Goal: Task Accomplishment & Management: Use online tool/utility

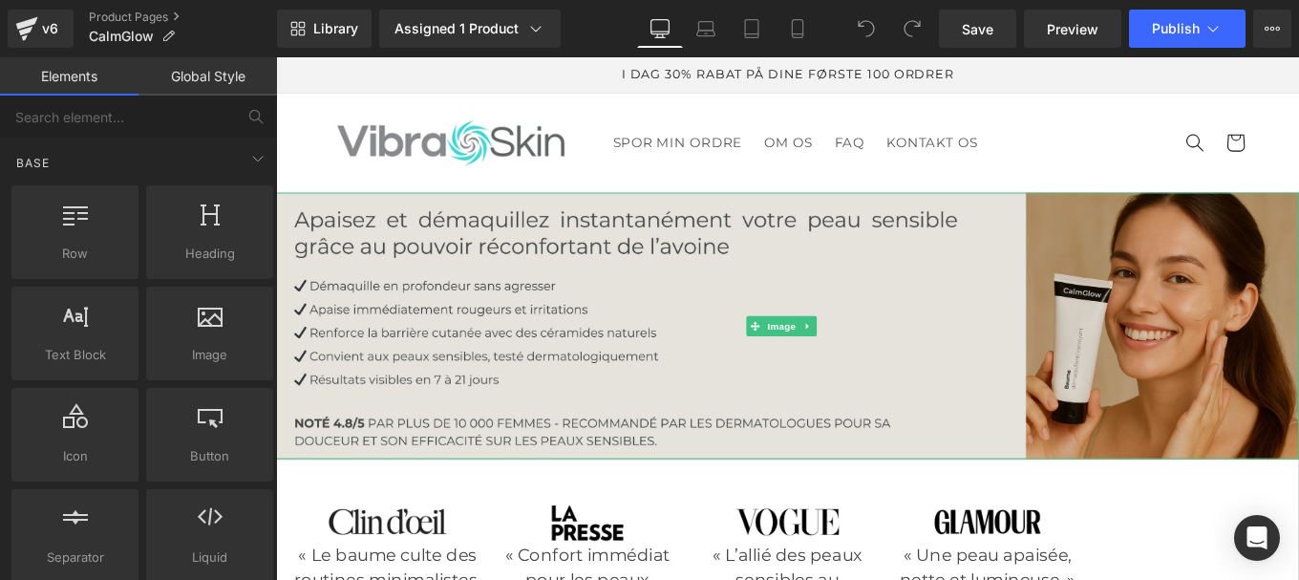
scroll to position [455, 0]
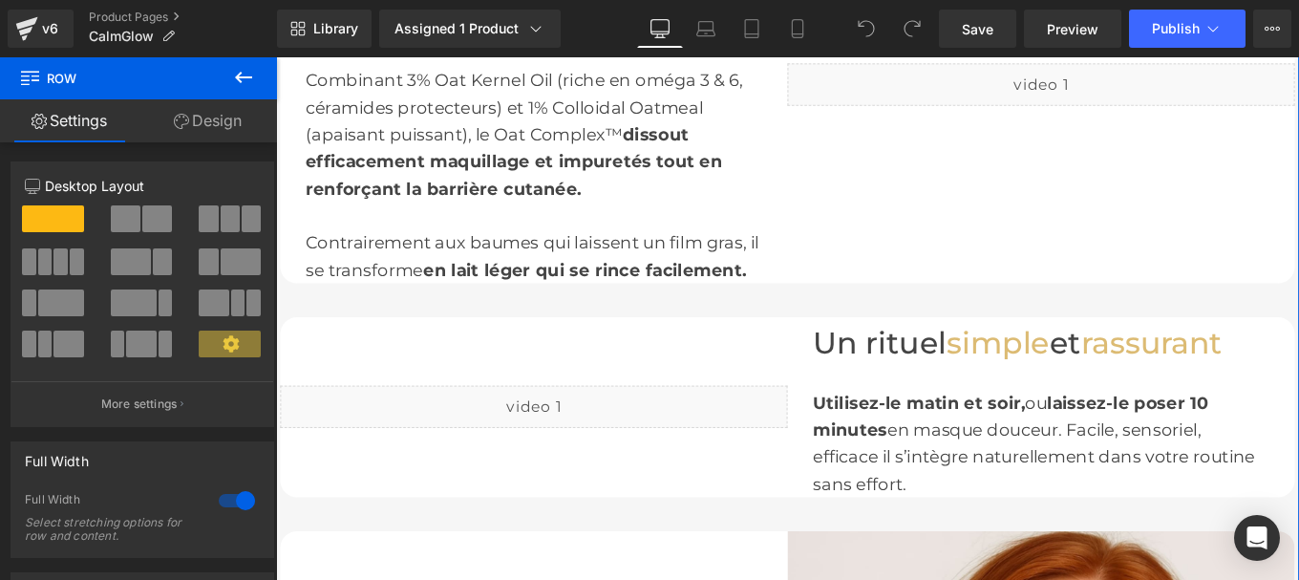
scroll to position [2533, 0]
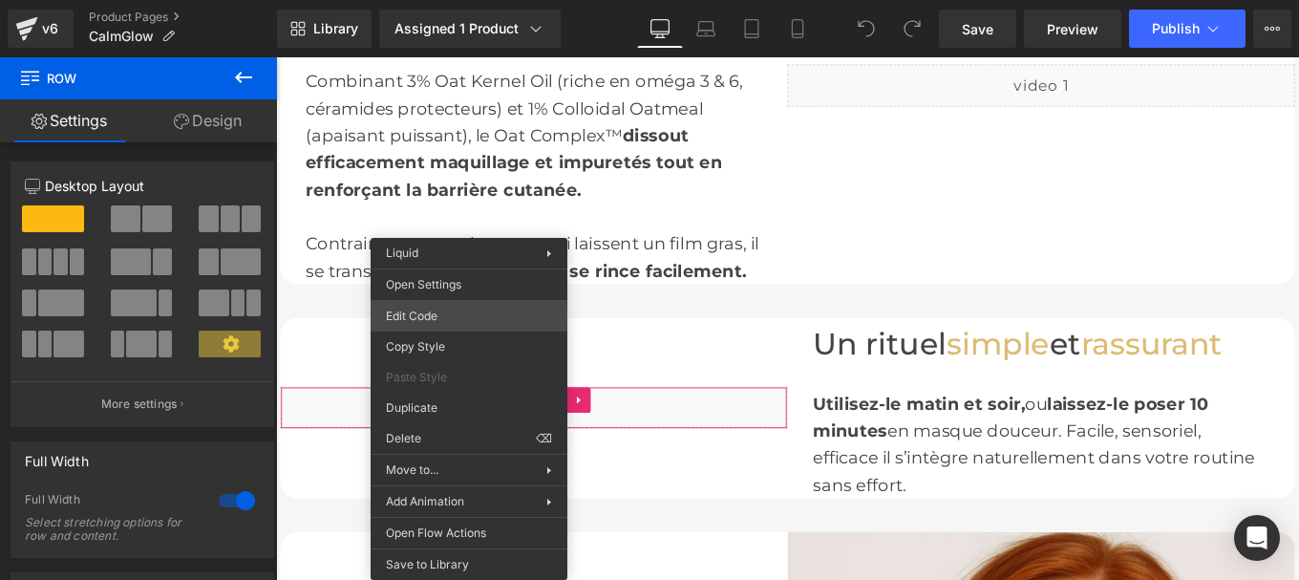
click at [435, 0] on div "You are previewing how the will restyle your page. You can not edit Elements in…" at bounding box center [649, 0] width 1299 height 0
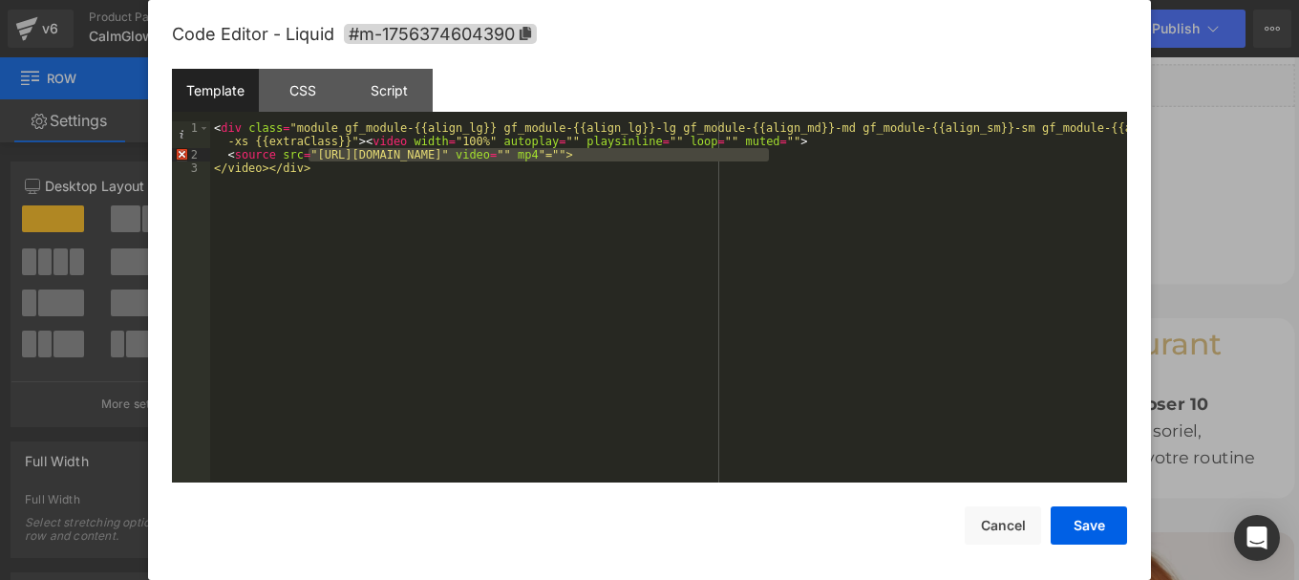
drag, startPoint x: 310, startPoint y: 156, endPoint x: 770, endPoint y: 155, distance: 460.5
click at [770, 155] on div "< div class = "module gf_module-{{align_lg}} gf_module-{{align_lg}}-lg gf_modul…" at bounding box center [668, 321] width 917 height 401
click at [1084, 528] on button "Save" at bounding box center [1089, 525] width 76 height 38
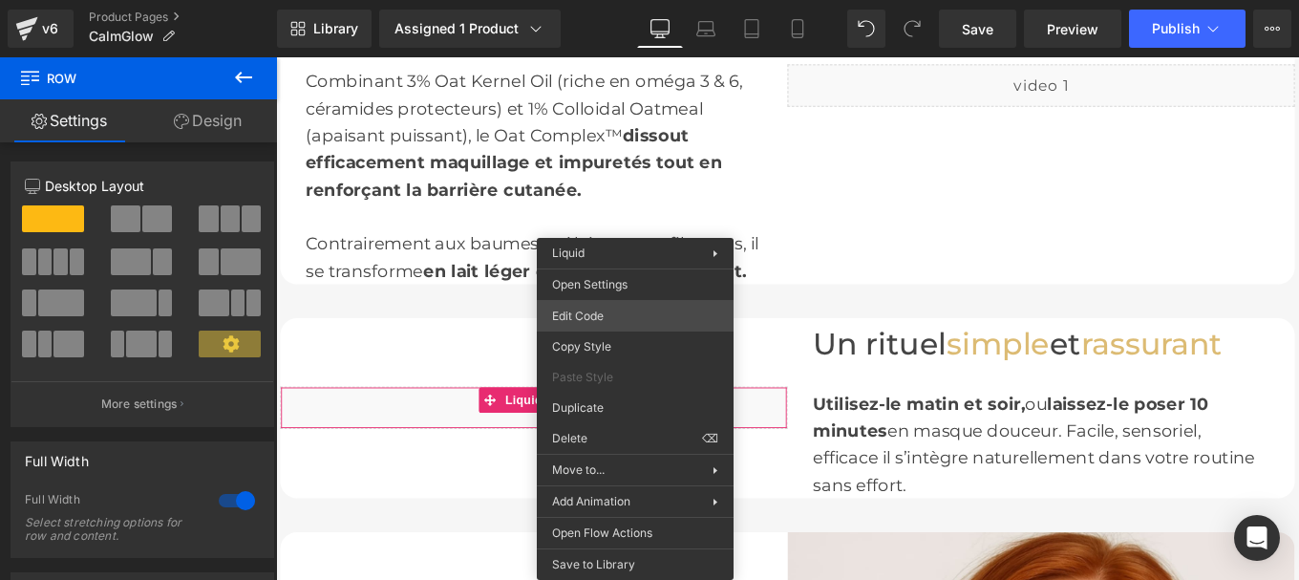
click at [586, 0] on div "You are previewing how the will restyle your page. You can not edit Elements in…" at bounding box center [649, 0] width 1299 height 0
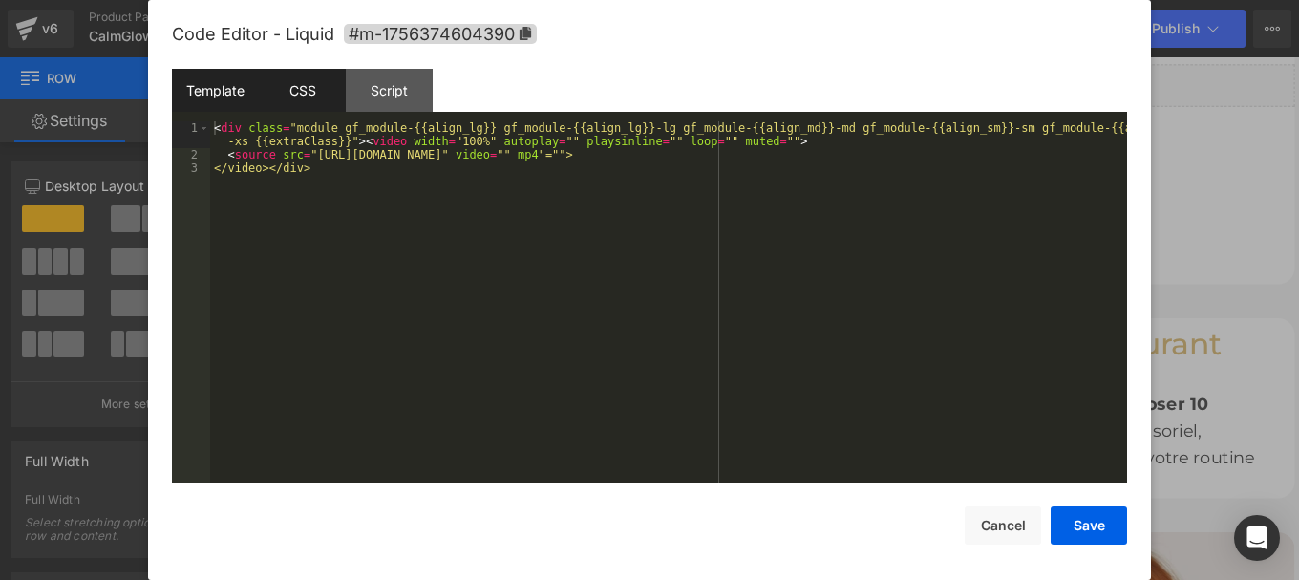
click at [283, 84] on div "CSS" at bounding box center [302, 90] width 87 height 43
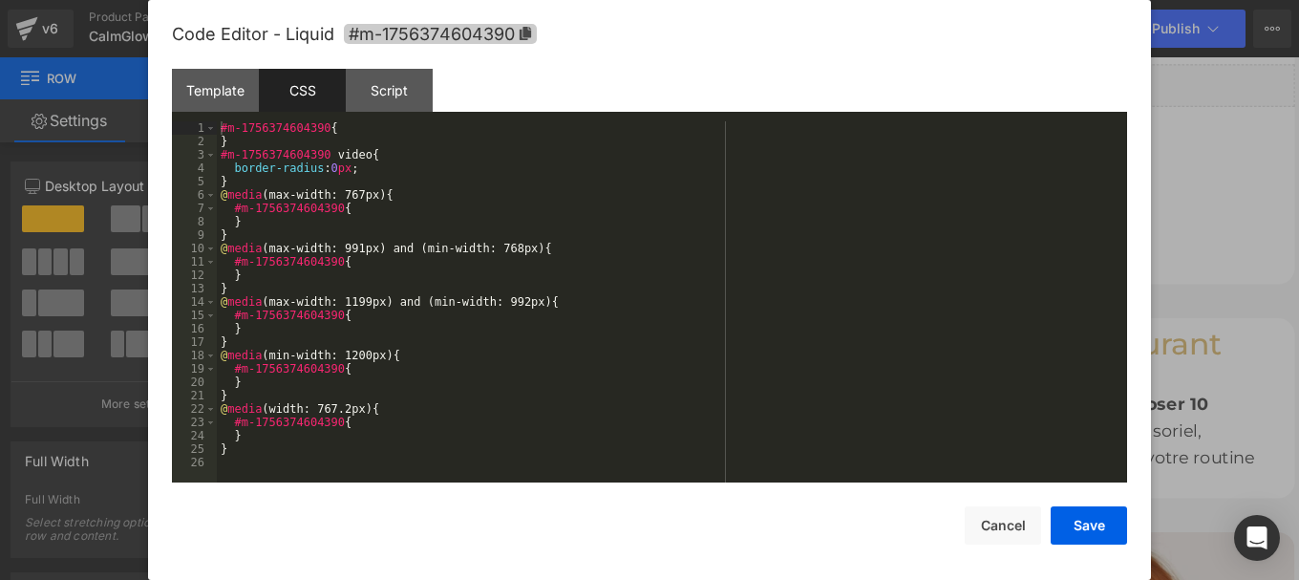
click at [526, 33] on icon at bounding box center [525, 33] width 11 height 13
click at [414, 202] on div "#m-1756374604390 { } #m-1756374604390 video { border-radius : 0 px ; } @ media …" at bounding box center [672, 315] width 910 height 388
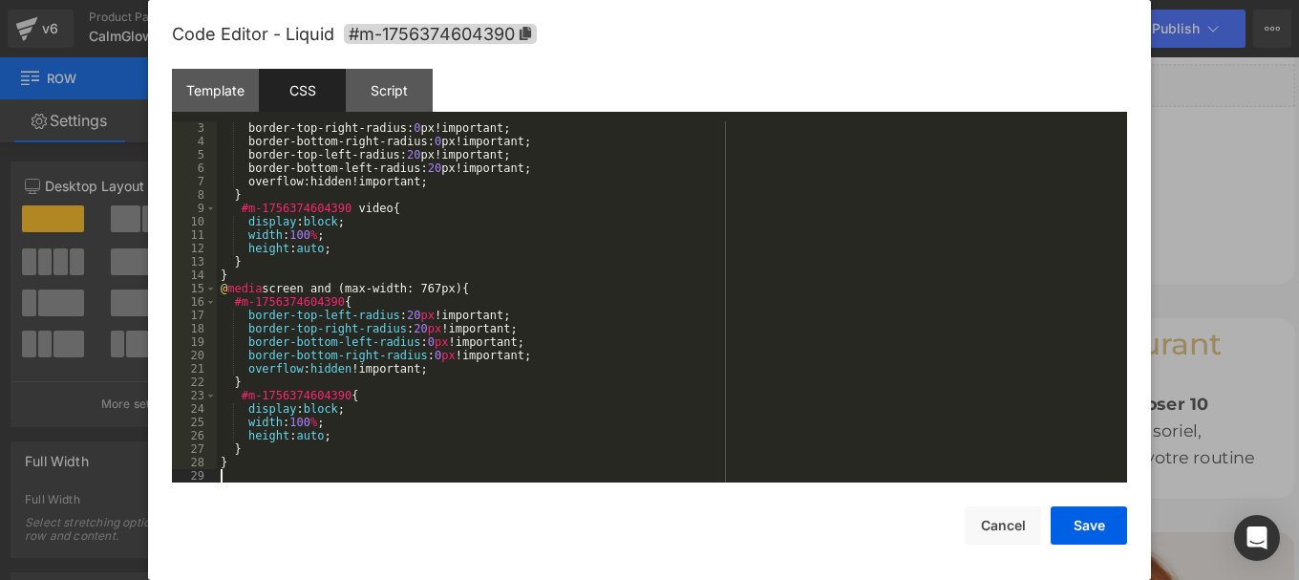
scroll to position [27, 0]
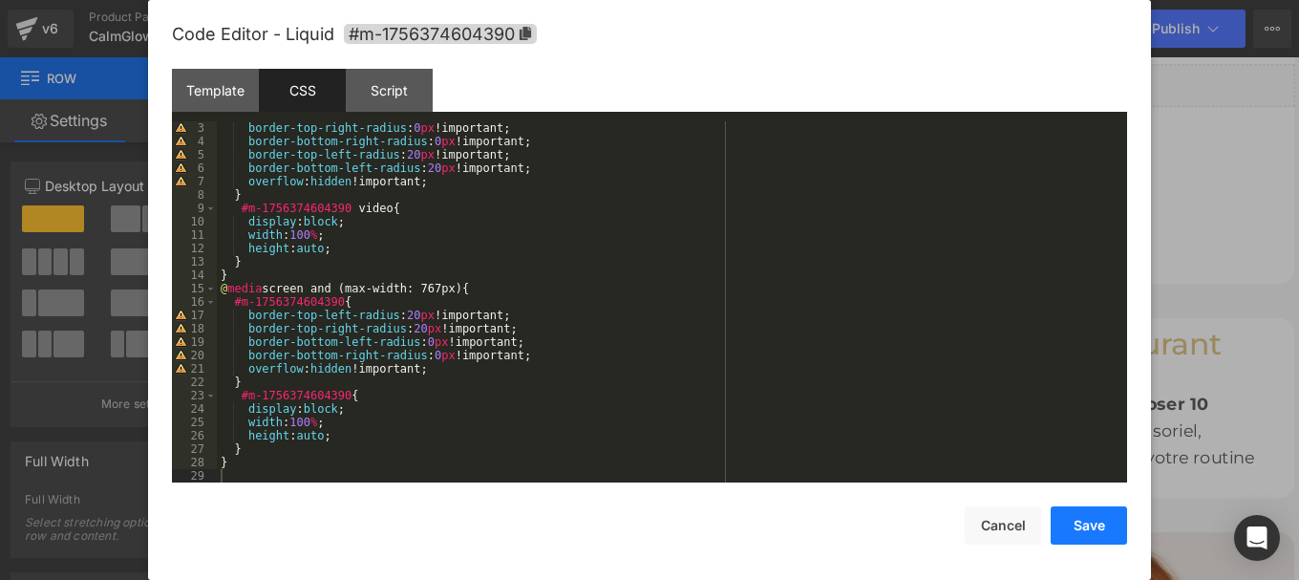
click at [1072, 533] on button "Save" at bounding box center [1089, 525] width 76 height 38
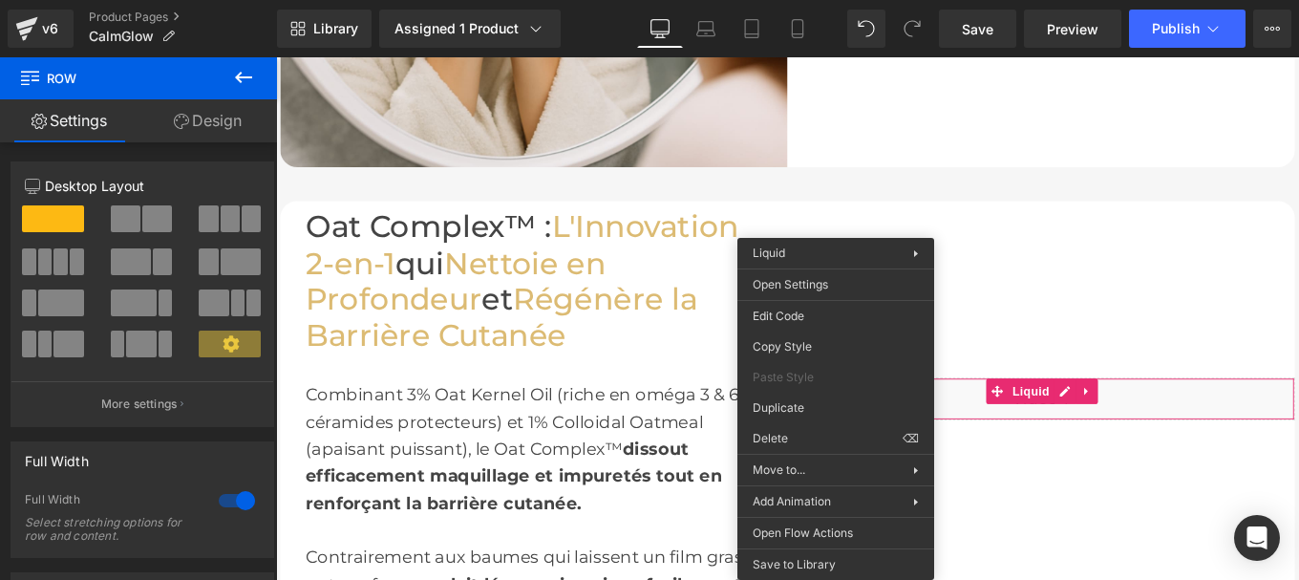
scroll to position [2175, 0]
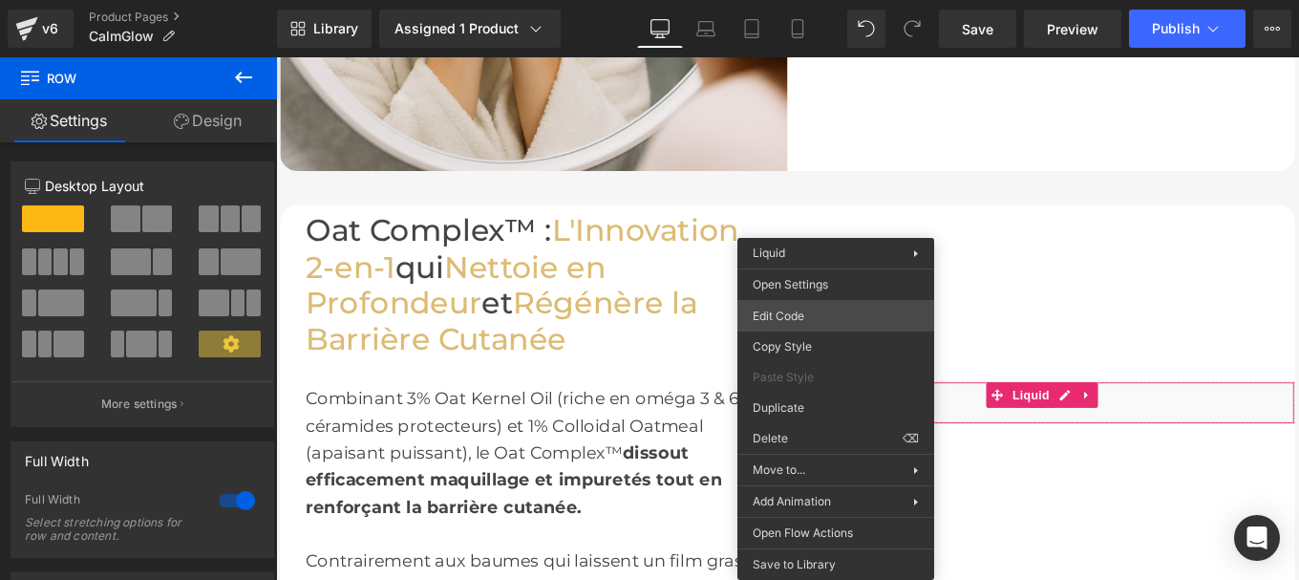
click at [789, 0] on div "You are previewing how the will restyle your page. You can not edit Elements in…" at bounding box center [649, 0] width 1299 height 0
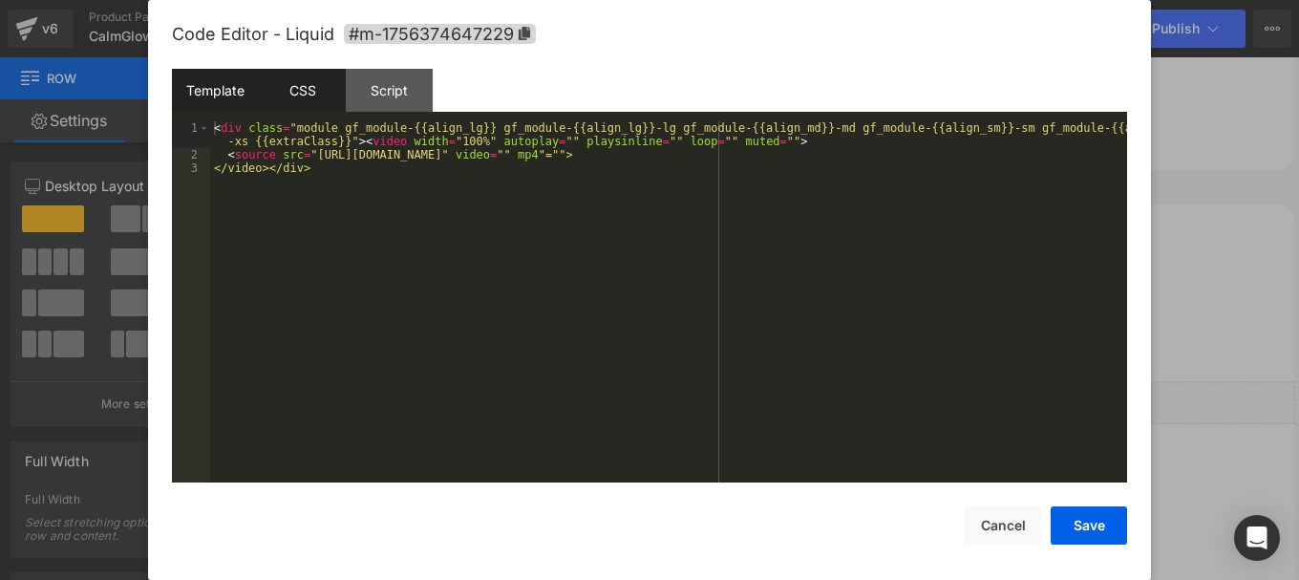
click at [295, 80] on div "CSS" at bounding box center [302, 90] width 87 height 43
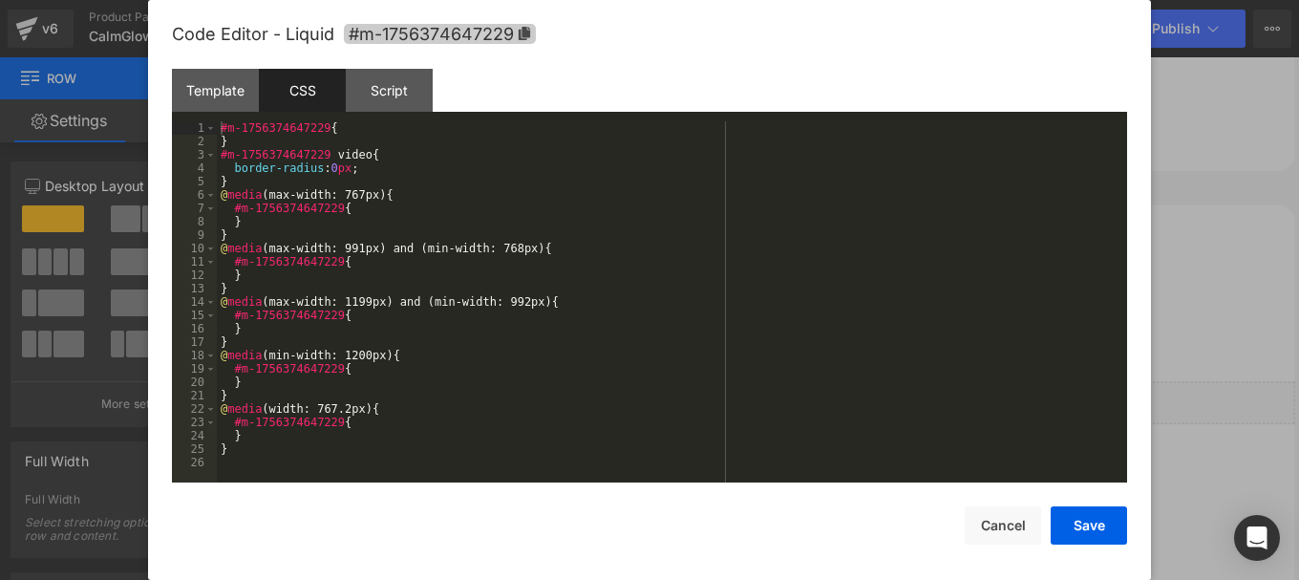
click at [526, 32] on icon at bounding box center [524, 33] width 11 height 13
click at [347, 255] on div "#m-1756374647229 { } #m-1756374647229 video { border-radius : 0 px ; } @ media …" at bounding box center [672, 315] width 910 height 388
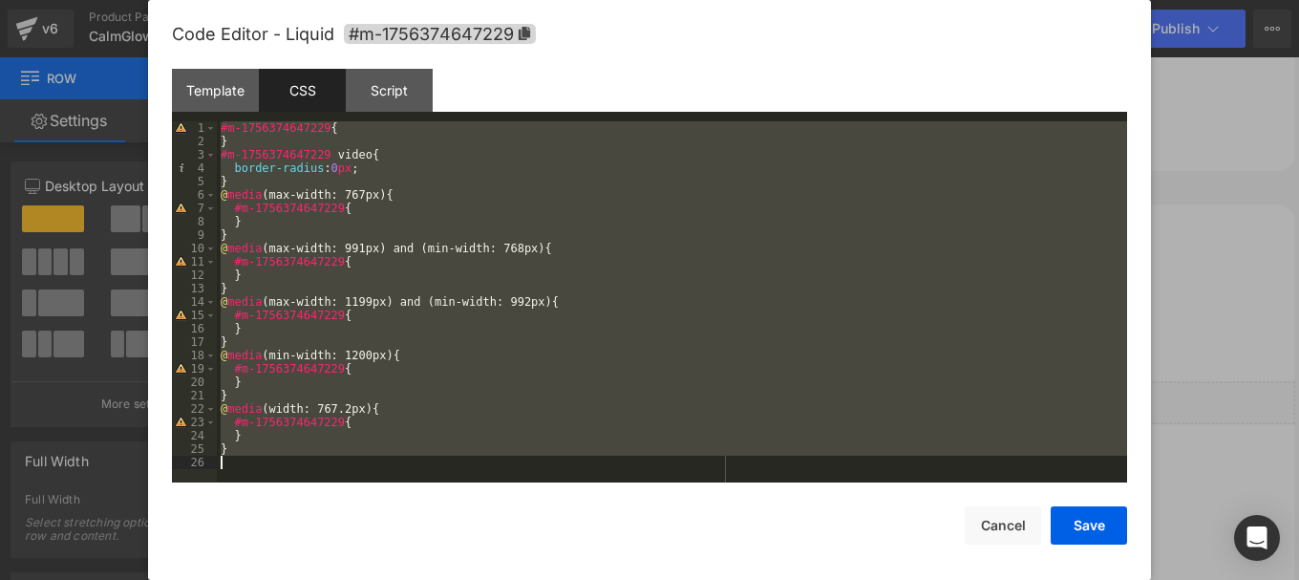
scroll to position [27, 0]
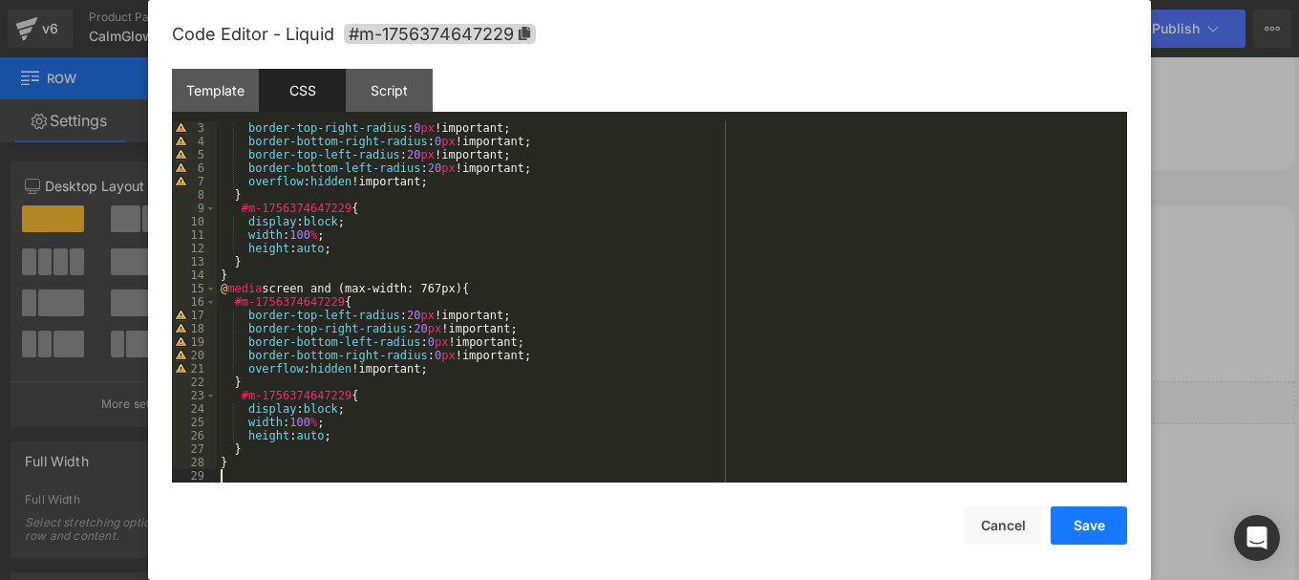
click at [1077, 528] on button "Save" at bounding box center [1089, 525] width 76 height 38
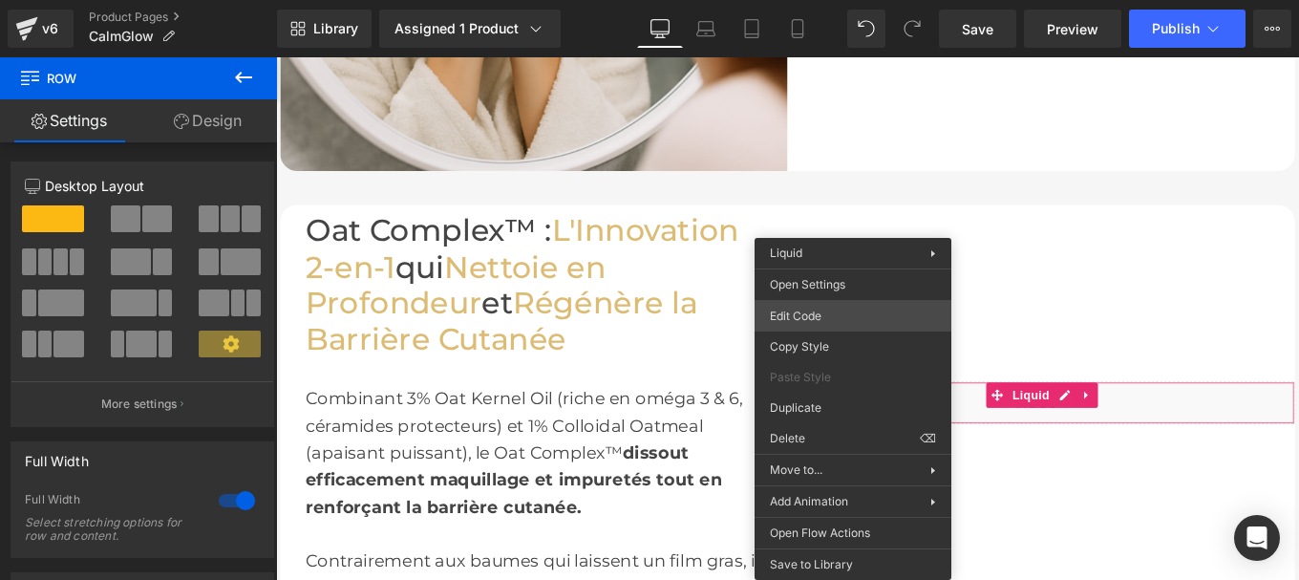
click at [802, 0] on div "You are previewing how the will restyle your page. You can not edit Elements in…" at bounding box center [649, 0] width 1299 height 0
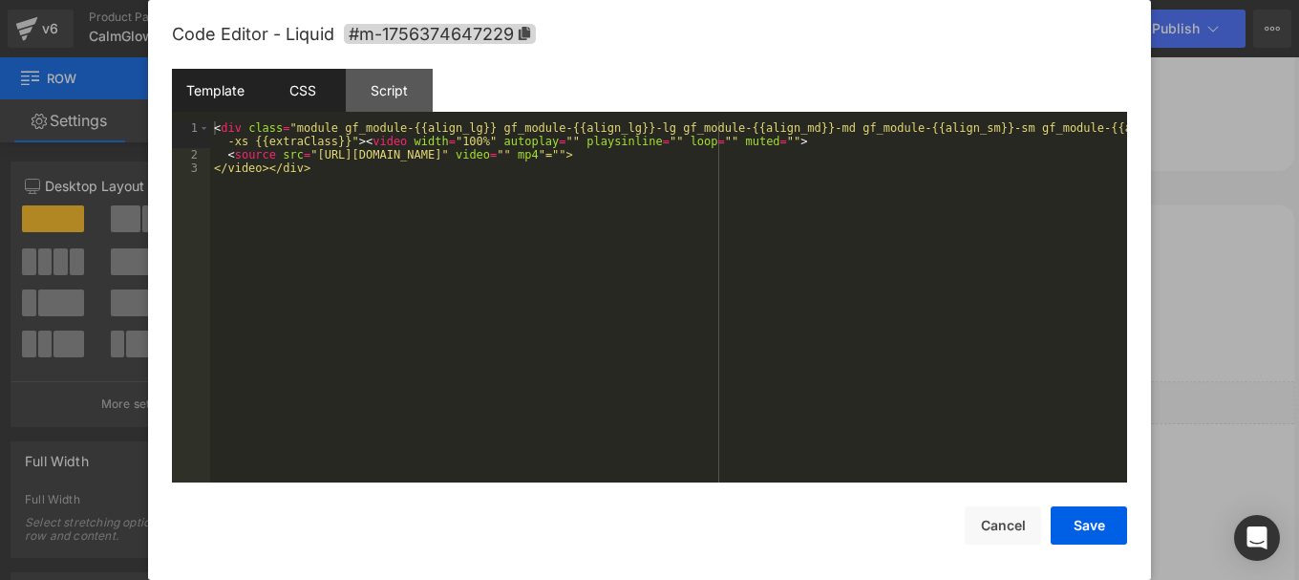
click at [289, 82] on div "CSS" at bounding box center [302, 90] width 87 height 43
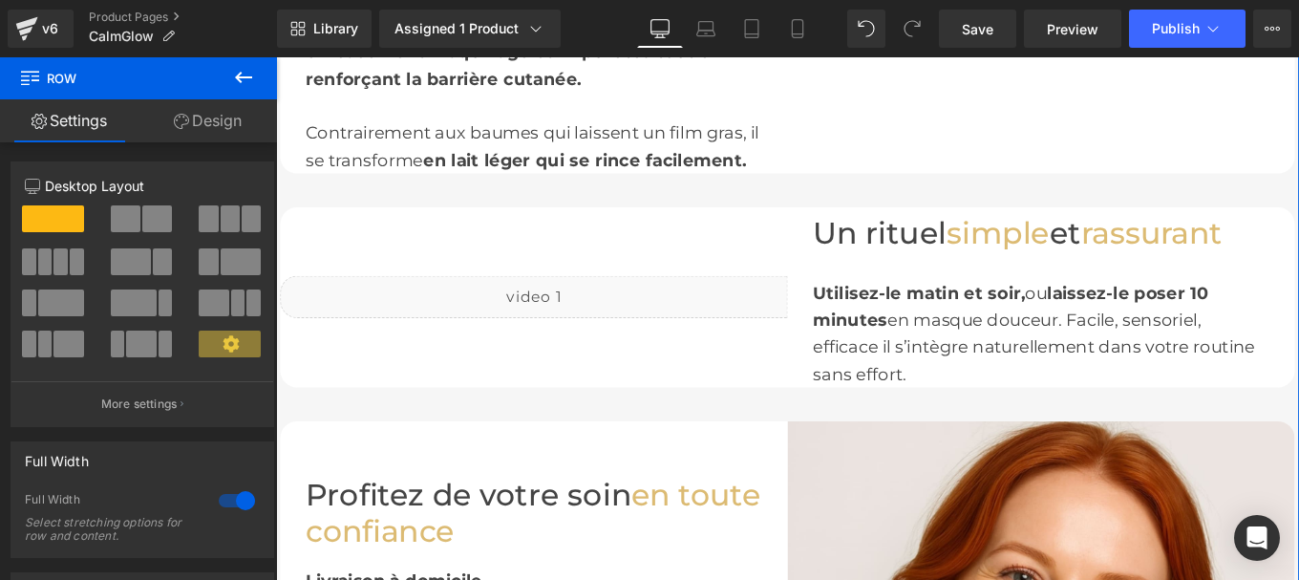
scroll to position [2660, 0]
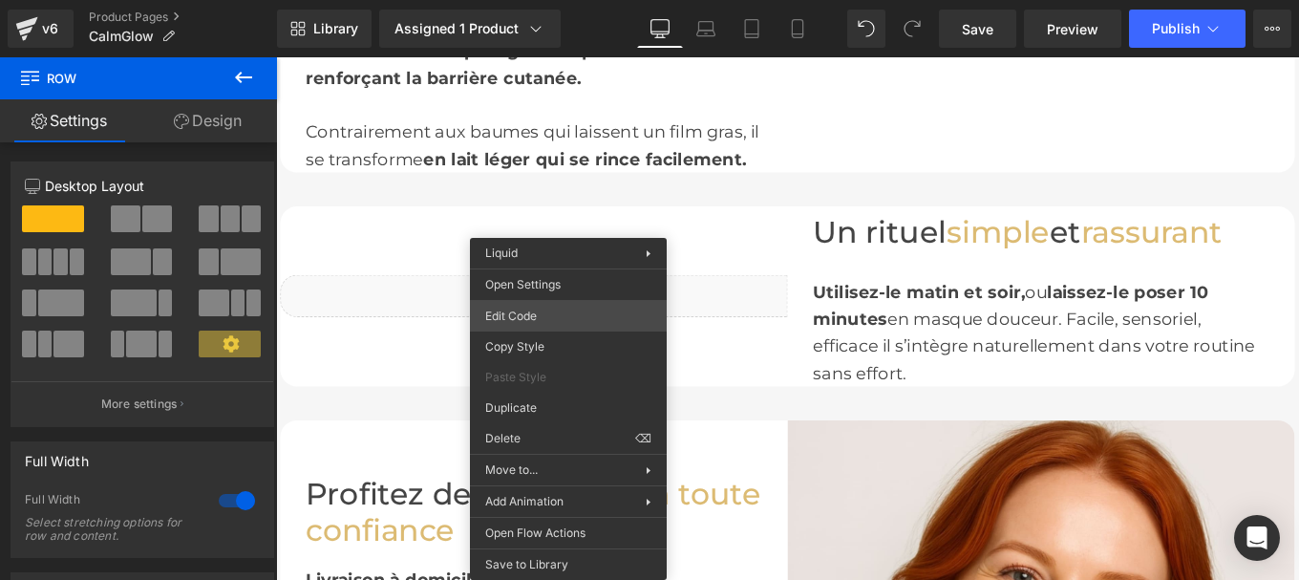
click at [536, 0] on div "You are previewing how the will restyle your page. You can not edit Elements in…" at bounding box center [649, 0] width 1299 height 0
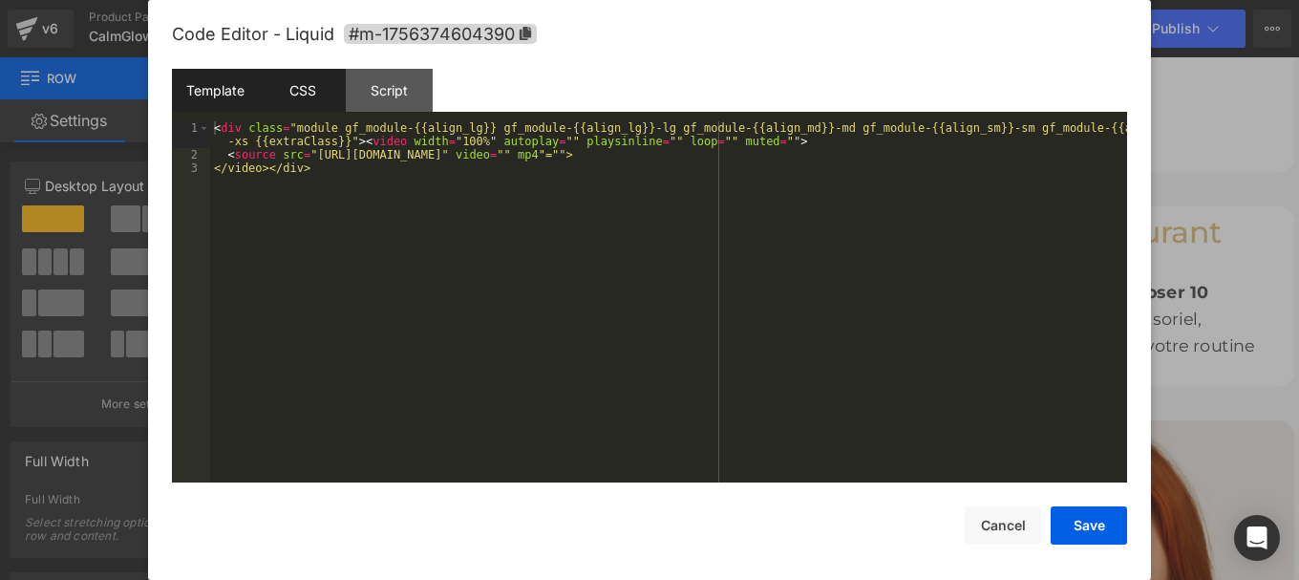
click at [0, 0] on div "CSS" at bounding box center [0, 0] width 0 height 0
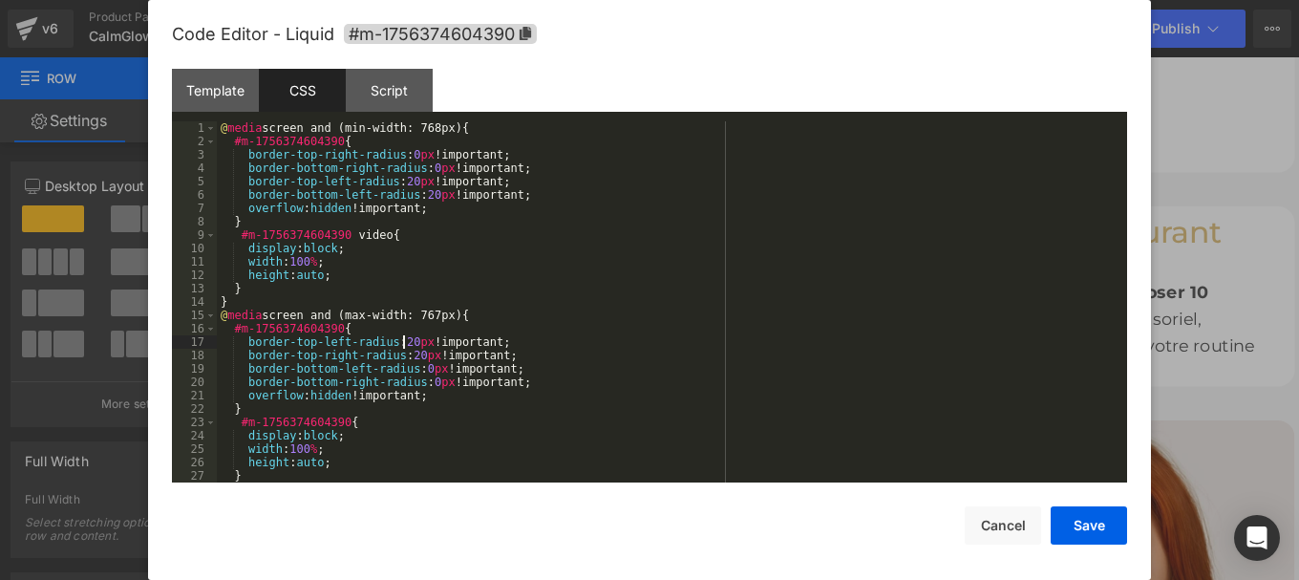
click at [1085, 531] on button "Save" at bounding box center [1089, 525] width 76 height 38
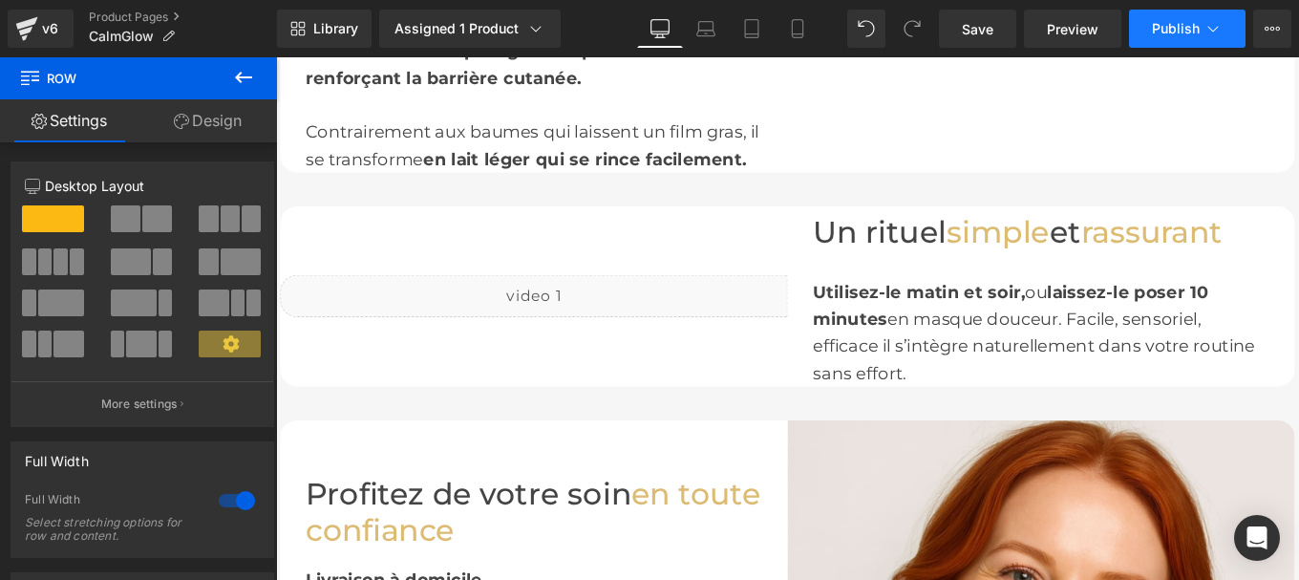
click at [1147, 28] on button "Publish" at bounding box center [1187, 29] width 117 height 38
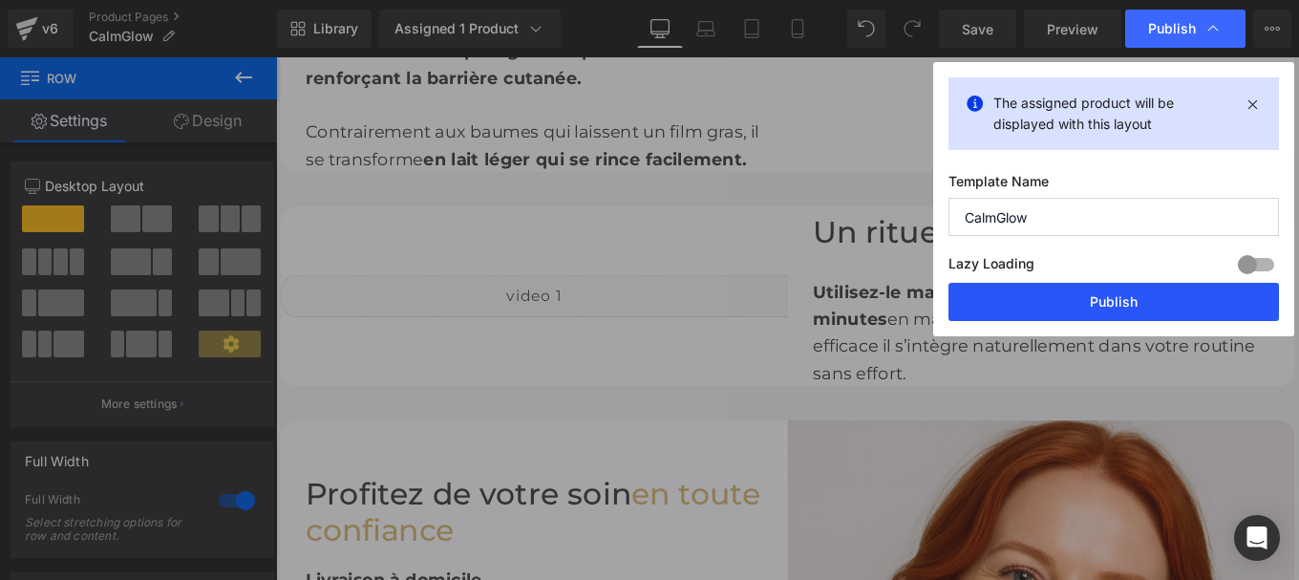
click at [0, 0] on button "Publish" at bounding box center [0, 0] width 0 height 0
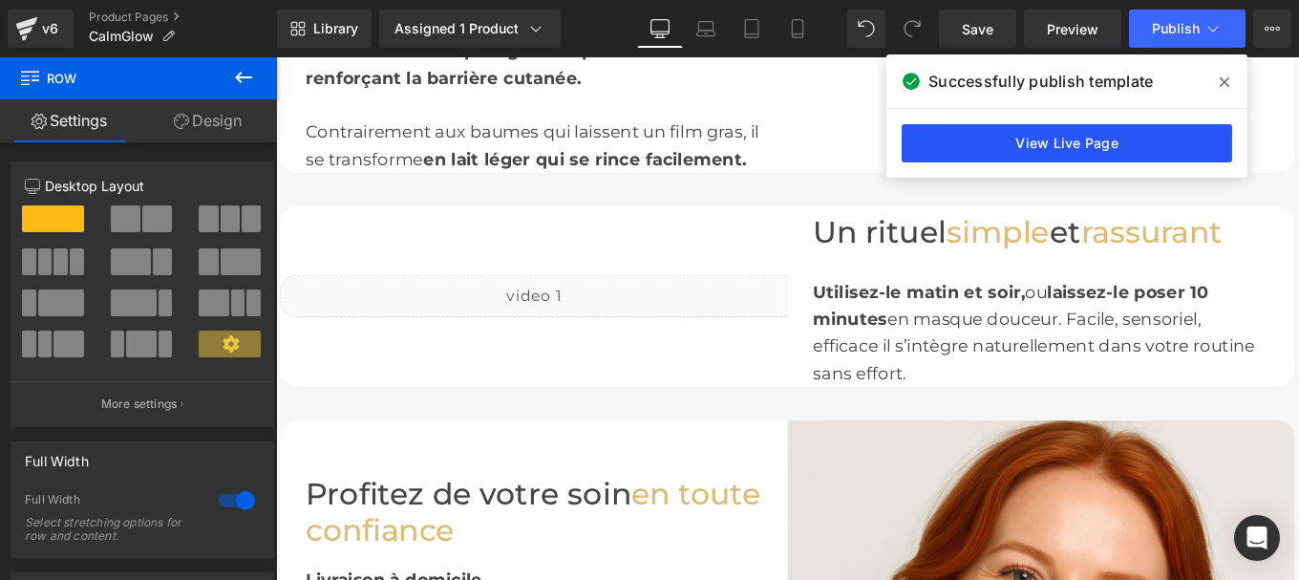
click at [0, 0] on link "View Live Page" at bounding box center [0, 0] width 0 height 0
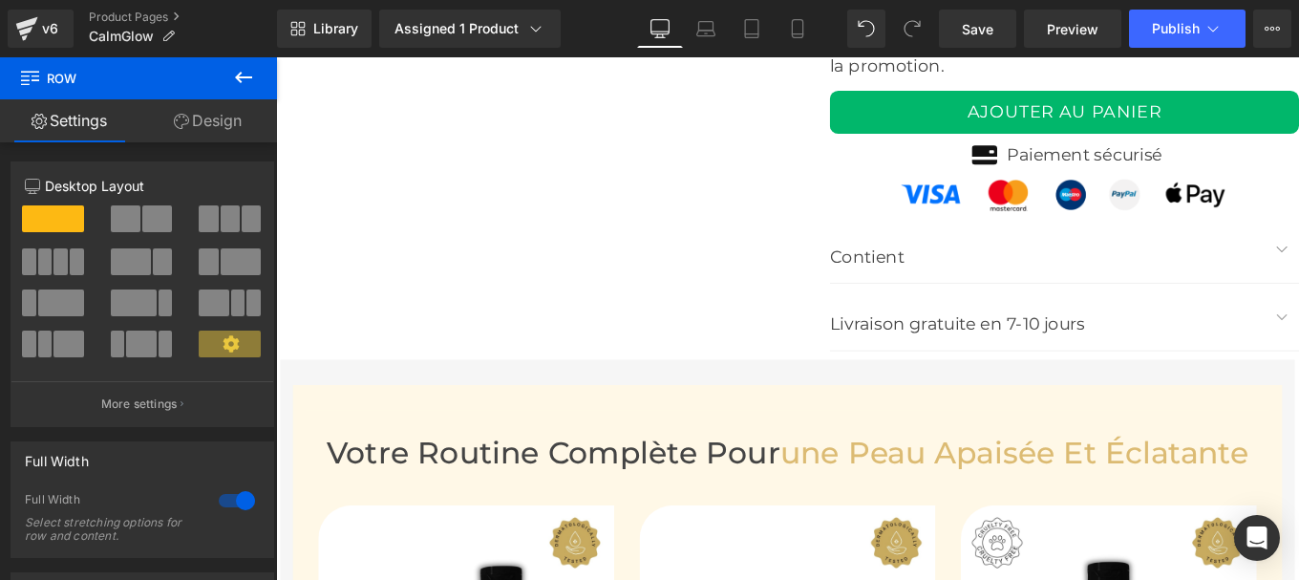
scroll to position [7925, 0]
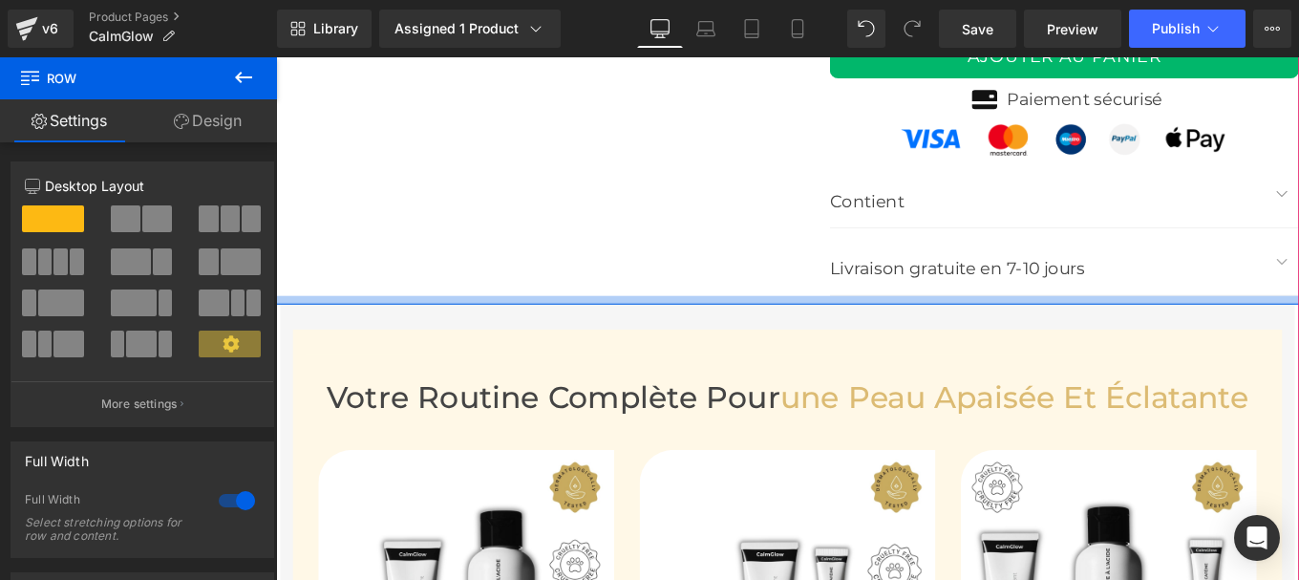
click at [289, 327] on div at bounding box center [854, 332] width 1156 height 10
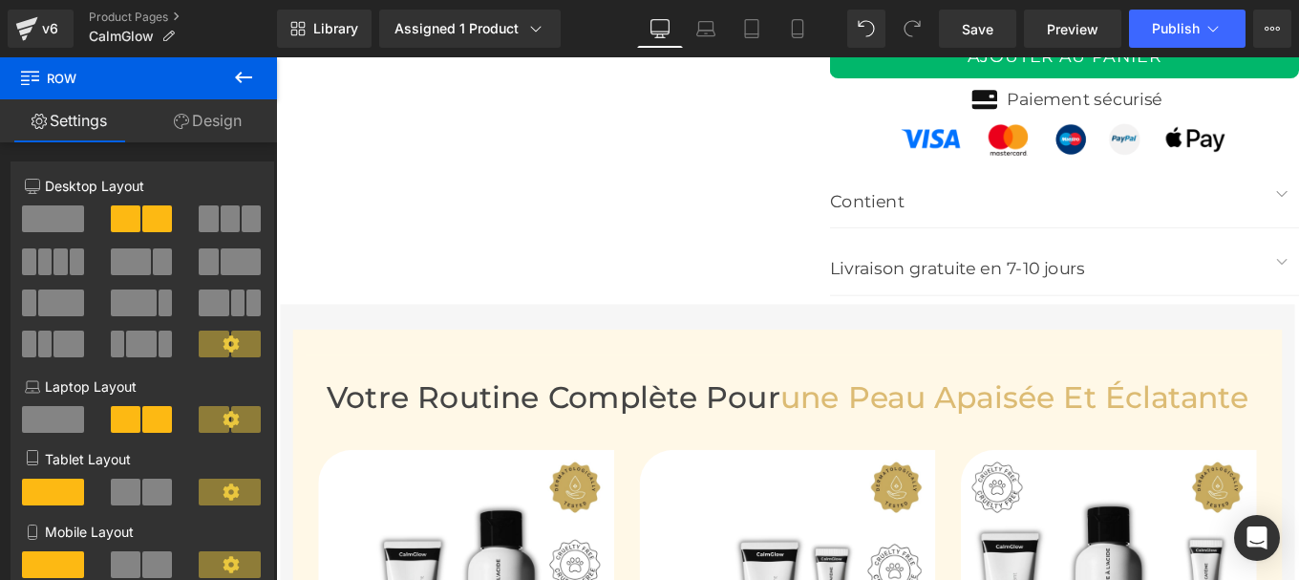
click at [246, 79] on icon at bounding box center [243, 77] width 23 height 23
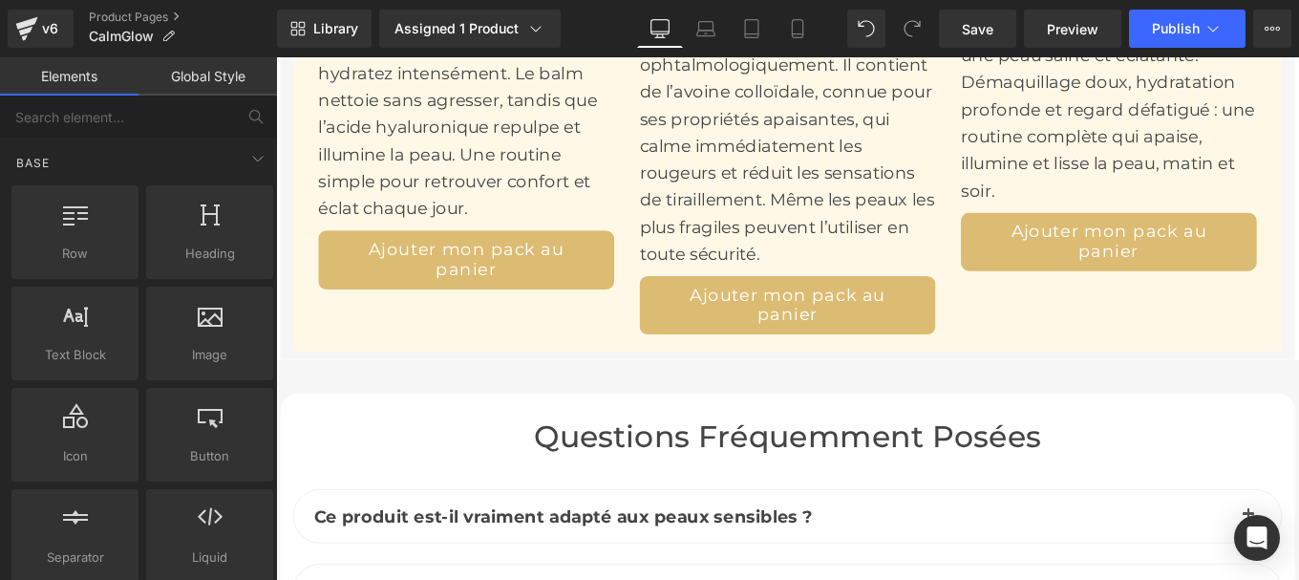
scroll to position [9043, 0]
click at [53, 28] on div "v6" at bounding box center [50, 28] width 24 height 25
click at [976, 22] on span "Save" at bounding box center [978, 29] width 32 height 20
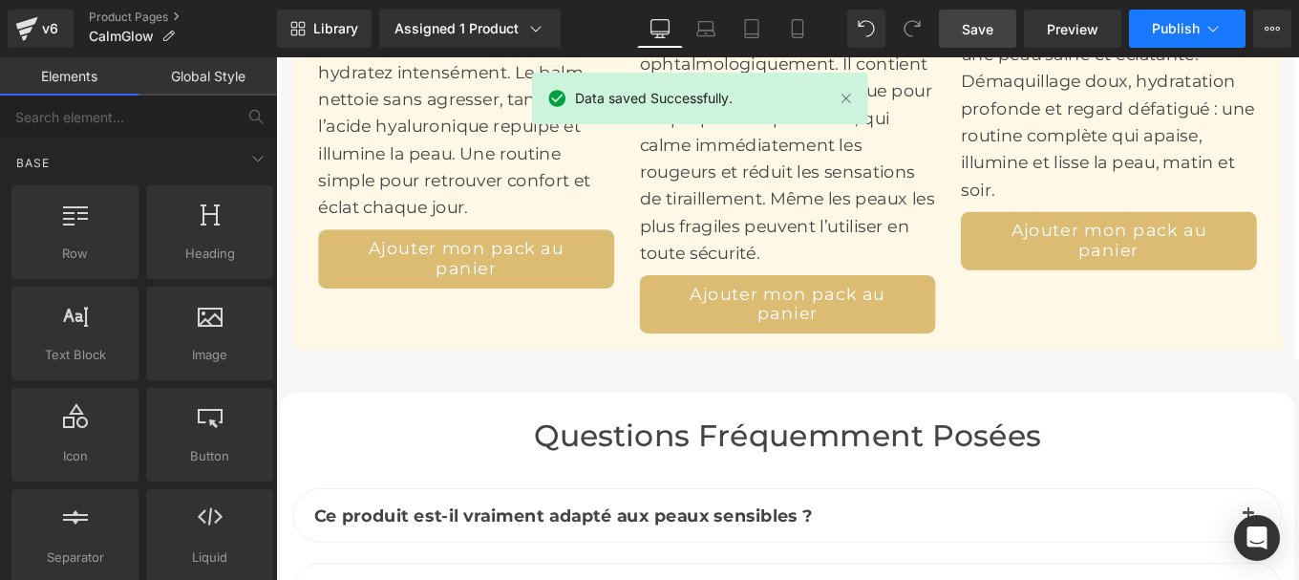
click at [1170, 40] on button "Publish" at bounding box center [1187, 29] width 117 height 38
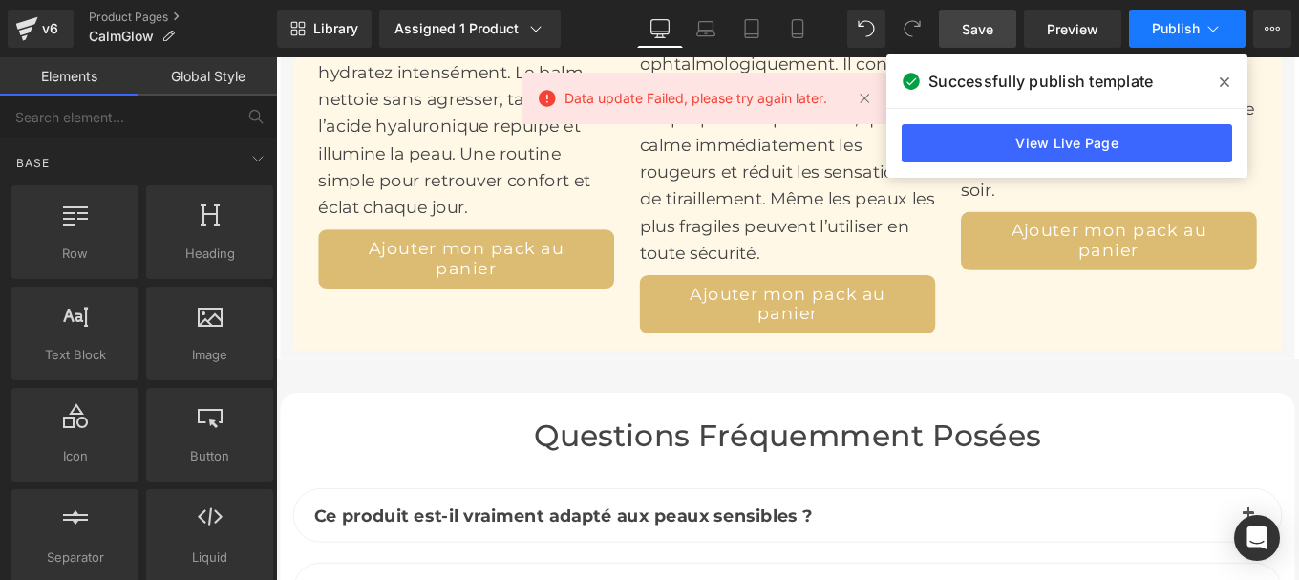
click at [1158, 38] on button "Publish" at bounding box center [1187, 29] width 117 height 38
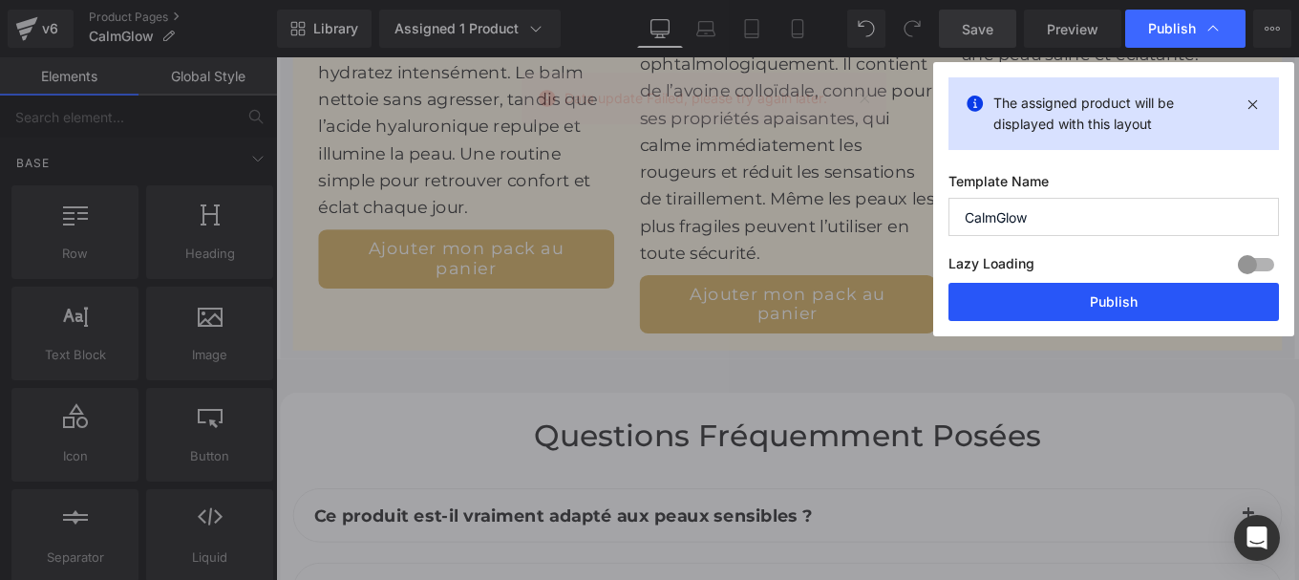
click at [0, 0] on button "Publish" at bounding box center [0, 0] width 0 height 0
